Goal: Check status: Check status

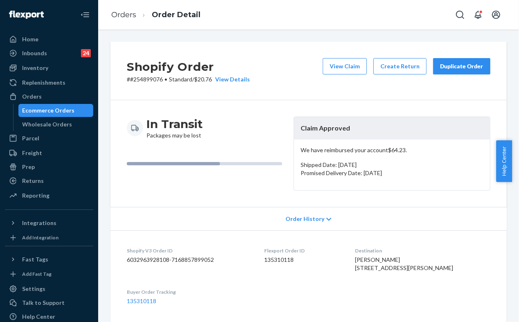
click at [74, 113] on div "Ecommerce Orders" at bounding box center [56, 110] width 74 height 11
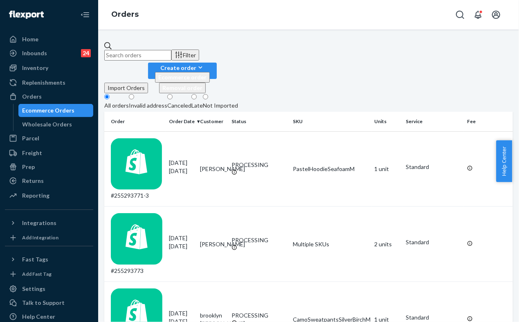
click at [137, 50] on input "text" at bounding box center [137, 55] width 67 height 11
paste input "255239992"
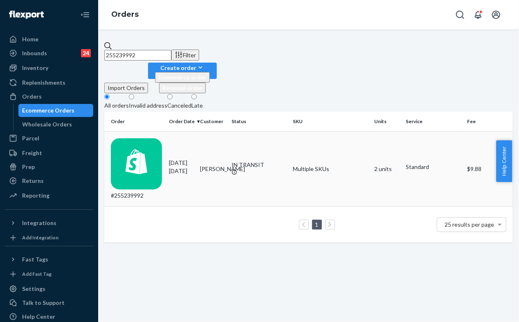
type input "255239992"
click at [165, 132] on td "#255239992" at bounding box center [134, 168] width 61 height 75
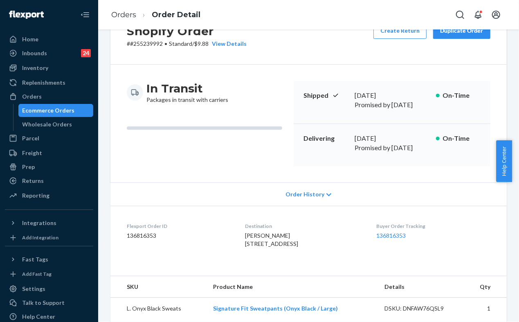
scroll to position [45, 0]
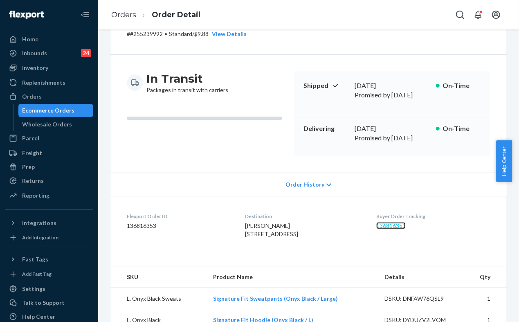
click at [384, 222] on link "136816353" at bounding box center [390, 225] width 29 height 7
click at [72, 110] on div "Ecommerce Orders" at bounding box center [56, 110] width 74 height 11
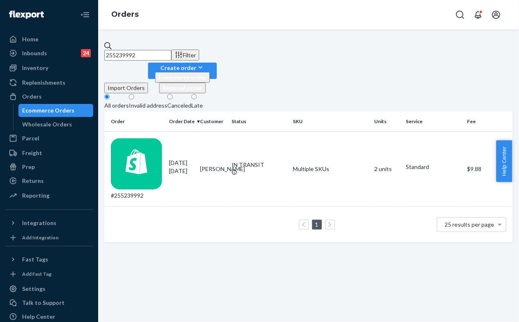
click at [171, 54] on input "255239992" at bounding box center [137, 55] width 67 height 11
paste input "9982df56aef7b14da"
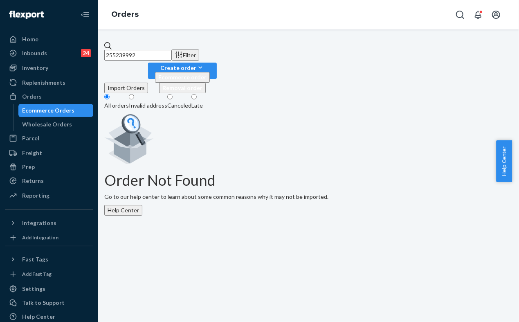
paste input "188046"
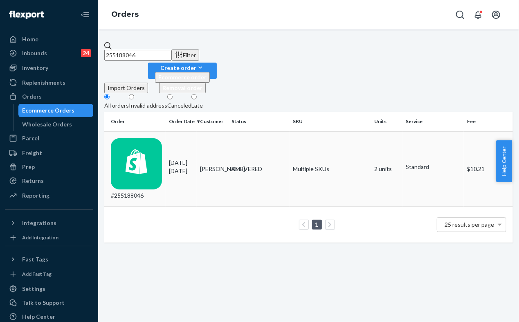
type input "255188046"
click at [179, 135] on td "09/13/2025 7 days ago" at bounding box center [180, 168] width 31 height 75
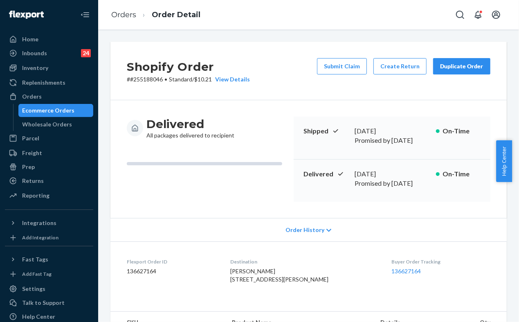
scroll to position [45, 0]
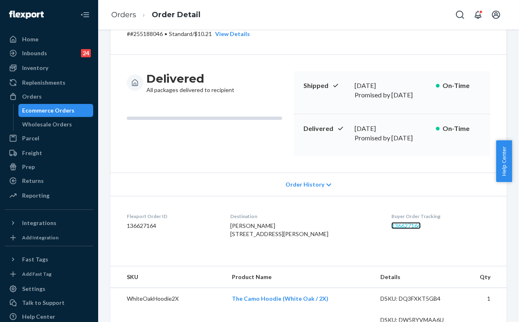
click at [391, 222] on link "136627164" at bounding box center [405, 225] width 29 height 7
click at [69, 109] on div "Ecommerce Orders" at bounding box center [48, 110] width 52 height 8
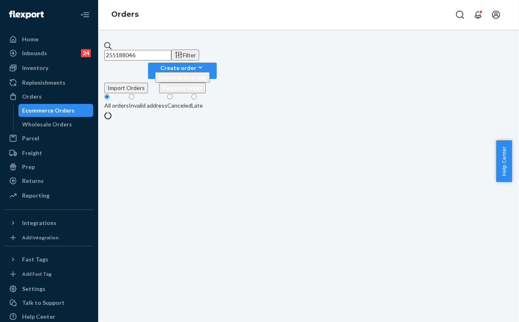
click at [171, 50] on input "255188046" at bounding box center [137, 55] width 67 height 11
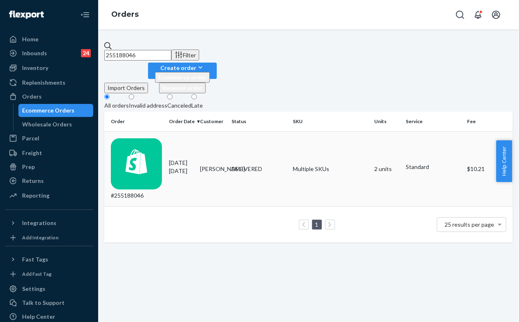
click at [160, 135] on td "#255188046" at bounding box center [134, 168] width 61 height 75
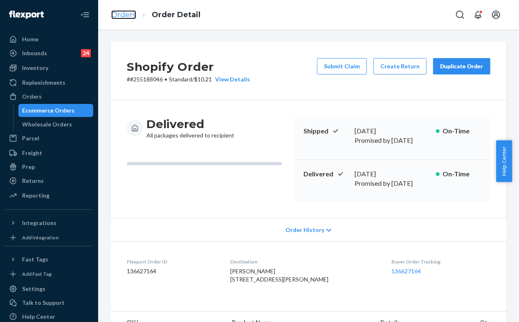
click at [134, 11] on link "Orders" at bounding box center [123, 14] width 25 height 9
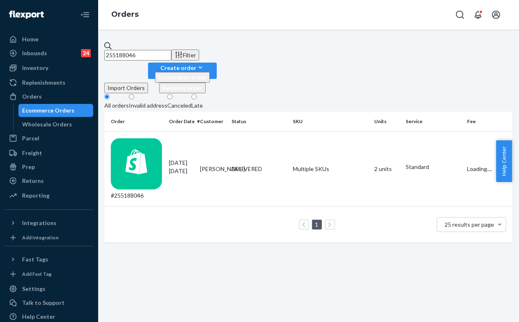
click at [171, 50] on input "255188046" at bounding box center [137, 55] width 67 height 11
paste input "48794"
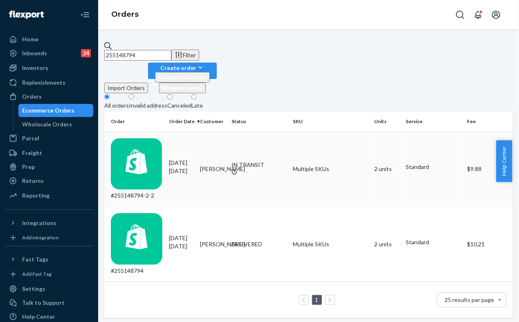
type input "255148794"
click at [162, 138] on div "#255148794-2-2" at bounding box center [136, 169] width 51 height 62
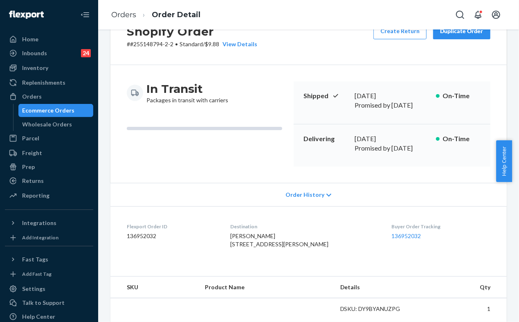
scroll to position [91, 0]
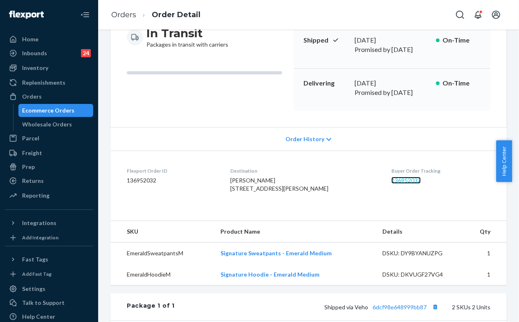
click at [391, 177] on link "136952032" at bounding box center [405, 180] width 29 height 7
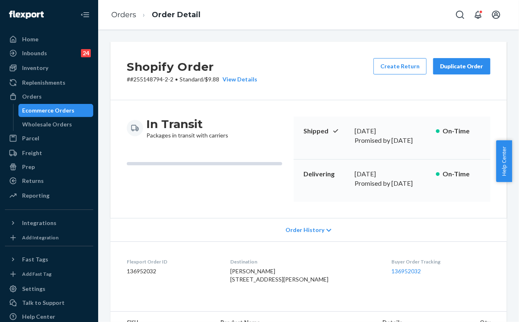
click at [64, 108] on div "Ecommerce Orders" at bounding box center [48, 110] width 52 height 8
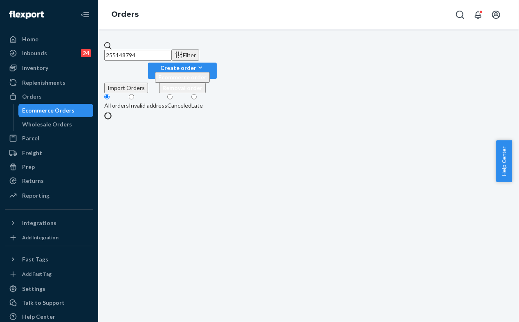
click at [162, 50] on input "255148794" at bounding box center [137, 55] width 67 height 11
paste input "495383"
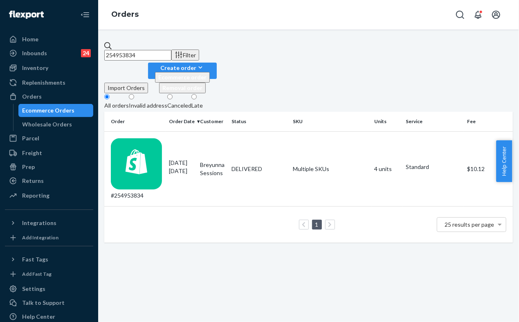
type input "254953834"
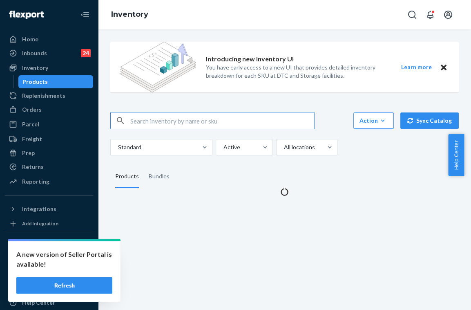
click at [156, 123] on input "text" at bounding box center [222, 120] width 184 height 16
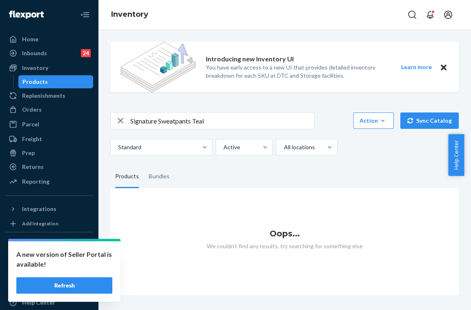
click at [202, 120] on input "Signature Sweatpants Teal" at bounding box center [222, 120] width 184 height 16
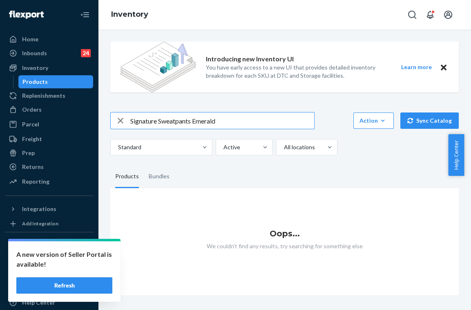
type input "Signature Sweatpants Emerald"
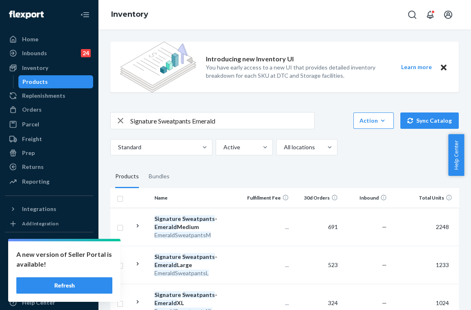
scroll to position [91, 0]
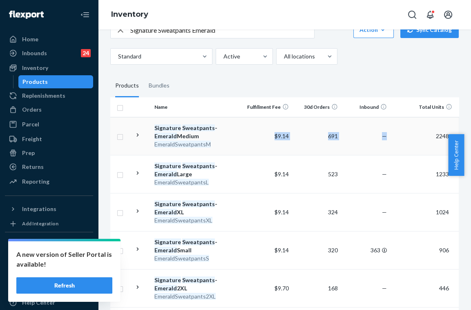
drag, startPoint x: 255, startPoint y: 136, endPoint x: 400, endPoint y: 132, distance: 145.5
click at [401, 132] on tr "Signature Sweatpants - Emerald Medium EmeraldSweatpantsM $9.14 691 — 2248 2237 …" at bounding box center [374, 136] width 529 height 38
click at [348, 78] on fieldset "Products Bundles" at bounding box center [284, 85] width 349 height 23
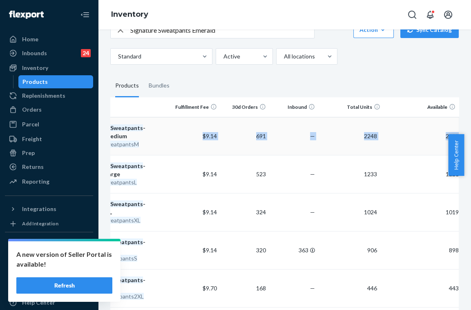
scroll to position [0, 187]
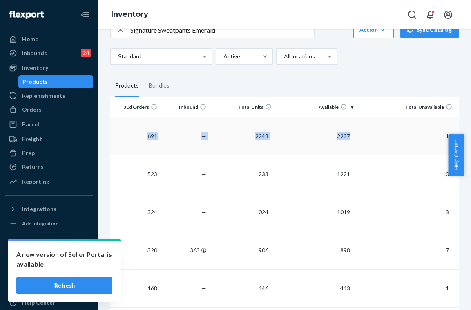
drag, startPoint x: 276, startPoint y: 136, endPoint x: 397, endPoint y: 136, distance: 121.0
click at [397, 136] on tr "Signature Sweatpants - Emerald Medium EmeraldSweatpantsM $9.14 691 — 2248 2237 …" at bounding box center [194, 136] width 529 height 38
click at [273, 83] on fieldset "Products Bundles" at bounding box center [284, 85] width 349 height 23
